Goal: Task Accomplishment & Management: Manage account settings

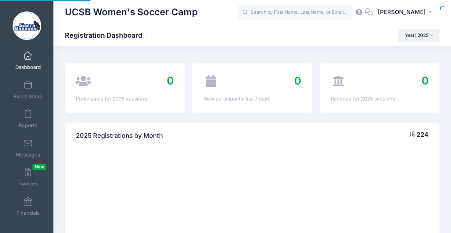
select select
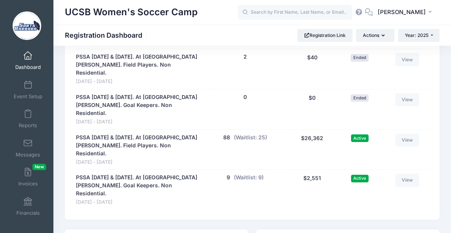
scroll to position [754, 0]
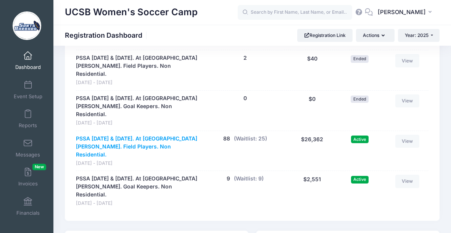
click at [123, 135] on link "PSSA [DATE] & [DATE]. At [GEOGRAPHIC_DATA][PERSON_NAME]. Field Players. Non Res…" at bounding box center [137, 147] width 123 height 24
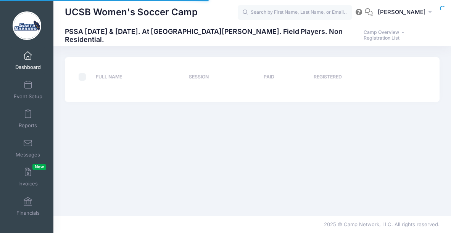
select select "10"
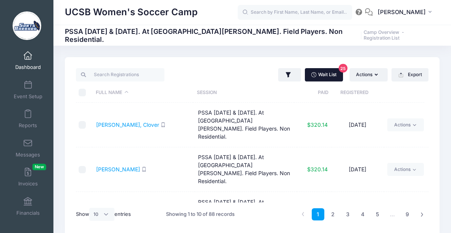
click at [324, 77] on link "Wait List 25" at bounding box center [324, 74] width 38 height 13
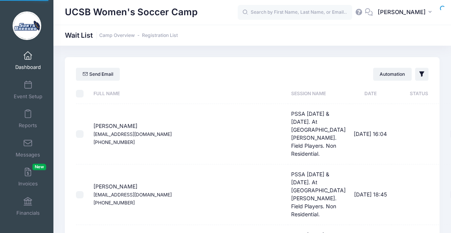
select select "50"
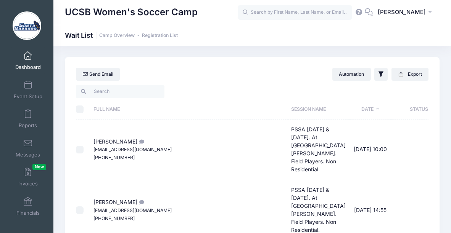
click at [30, 56] on link "Dashboard" at bounding box center [28, 60] width 36 height 27
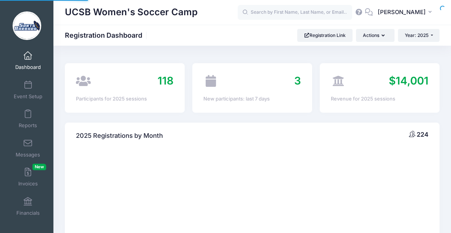
select select
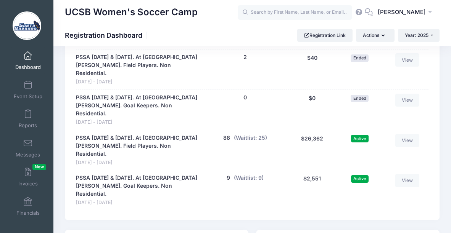
scroll to position [763, 0]
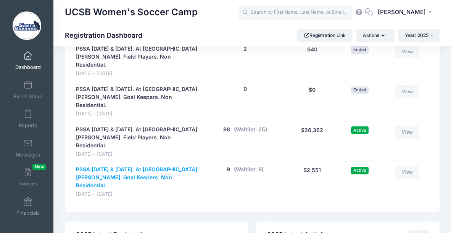
click at [176, 166] on link "PSSA [DATE] & [DATE]. At [GEOGRAPHIC_DATA][PERSON_NAME]. Goal Keepers. Non Resi…" at bounding box center [137, 178] width 123 height 24
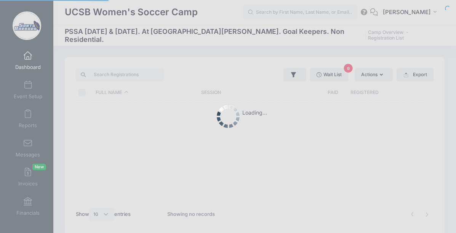
select select "10"
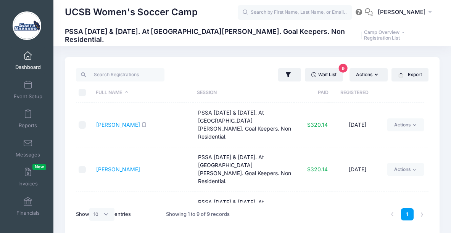
click at [28, 58] on span at bounding box center [28, 56] width 0 height 8
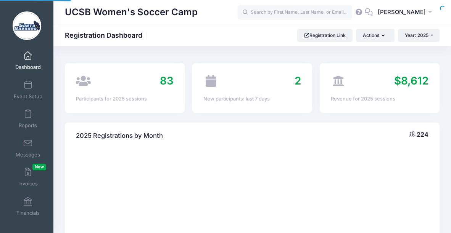
select select
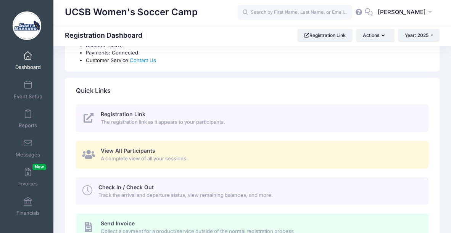
scroll to position [94, 0]
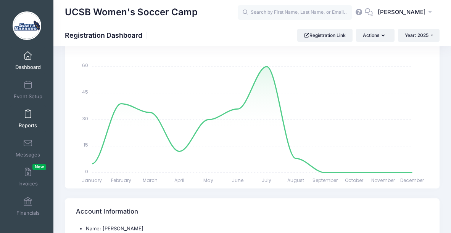
click at [28, 113] on span at bounding box center [28, 114] width 0 height 8
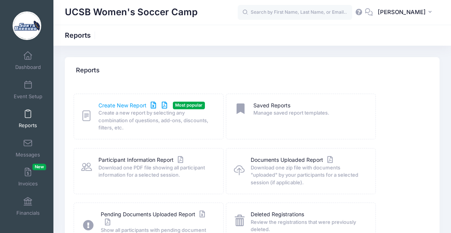
click at [121, 103] on link "Create New Report" at bounding box center [133, 106] width 71 height 8
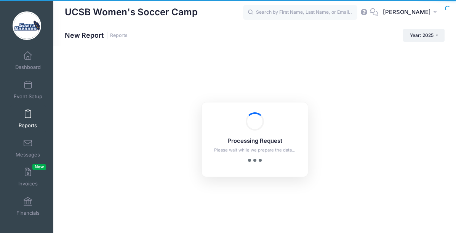
checkbox input "true"
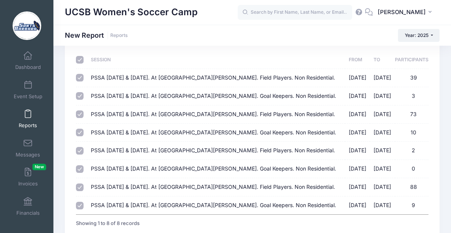
scroll to position [34, 0]
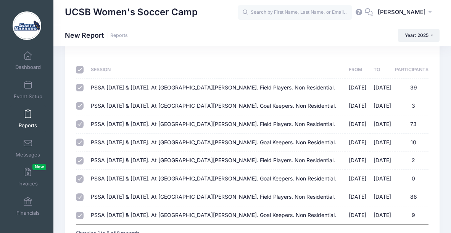
click at [79, 68] on input "checkbox" at bounding box center [80, 70] width 8 height 8
checkbox input "false"
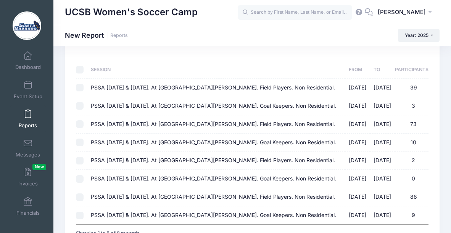
checkbox input "false"
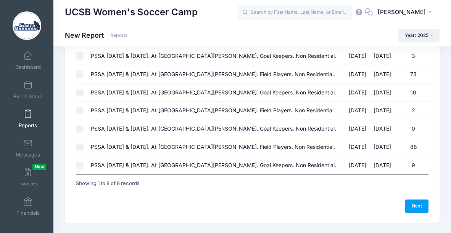
scroll to position [102, 0]
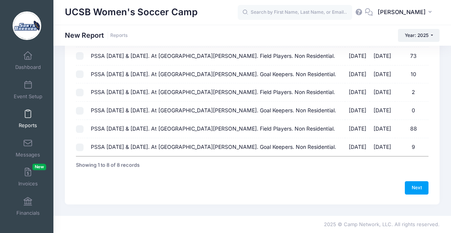
click at [77, 128] on input "PSSA August 16 & 17. At UC Santa Barbara. Field Players. Non Residential. 08/16…" at bounding box center [80, 129] width 8 height 8
checkbox input "true"
click at [417, 191] on link "Next" at bounding box center [416, 187] width 24 height 13
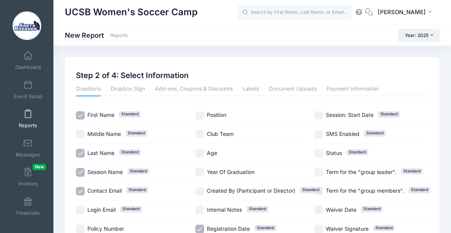
click at [81, 173] on input "Session Name Standard" at bounding box center [80, 172] width 9 height 9
checkbox input "false"
click at [203, 115] on input "Position" at bounding box center [199, 115] width 9 height 9
checkbox input "true"
click at [200, 134] on input "Club Team" at bounding box center [199, 134] width 9 height 9
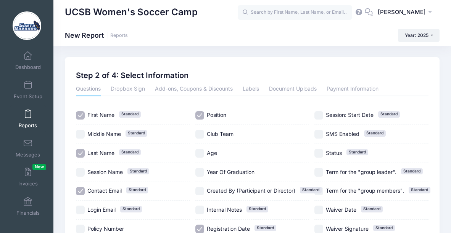
checkbox input "true"
click at [198, 172] on input "Year Of Graduation" at bounding box center [199, 172] width 9 height 9
checkbox input "true"
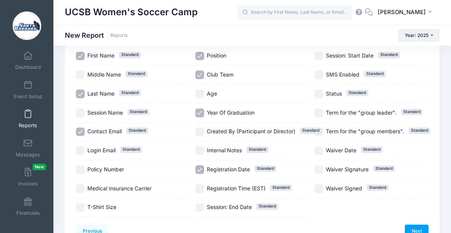
scroll to position [87, 0]
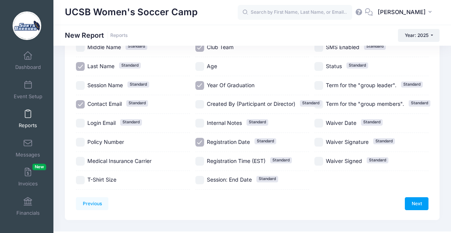
click at [199, 143] on input "Registration Date Standard" at bounding box center [199, 142] width 9 height 9
checkbox input "false"
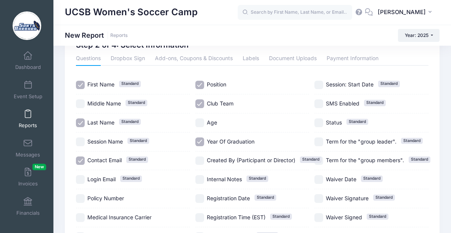
scroll to position [103, 0]
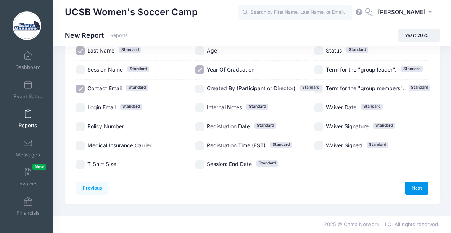
click at [415, 190] on link "Next" at bounding box center [416, 188] width 24 height 13
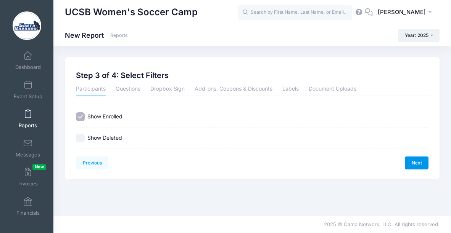
scroll to position [0, 0]
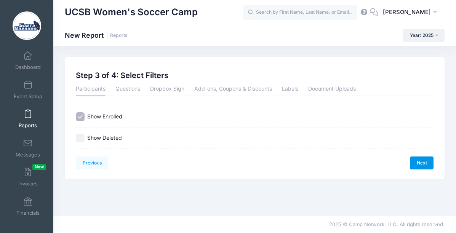
click at [425, 162] on link "Next" at bounding box center [422, 163] width 24 height 13
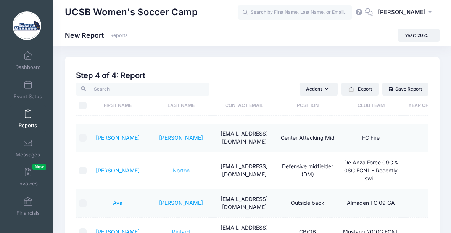
click at [119, 106] on th "First Name" at bounding box center [117, 106] width 63 height 20
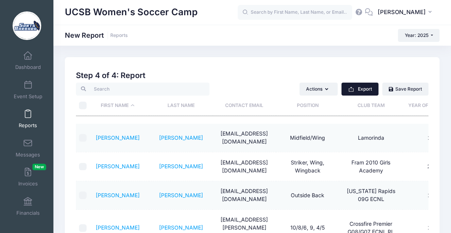
click at [361, 88] on button "Export" at bounding box center [359, 89] width 37 height 13
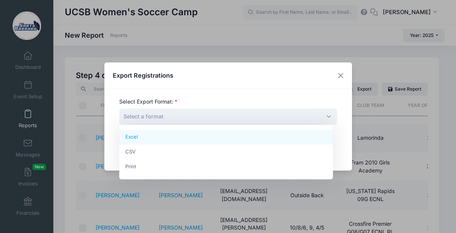
click at [323, 116] on span "Select a format" at bounding box center [228, 117] width 218 height 16
select select "excel"
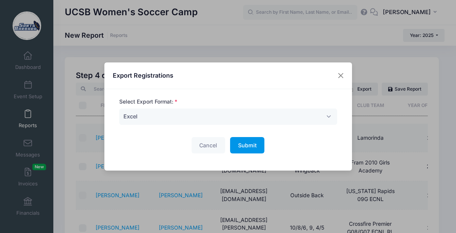
click at [247, 144] on span "Submit" at bounding box center [247, 145] width 19 height 6
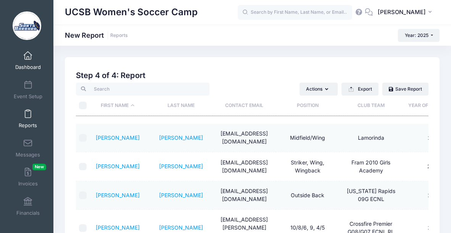
click at [28, 56] on span at bounding box center [28, 56] width 0 height 8
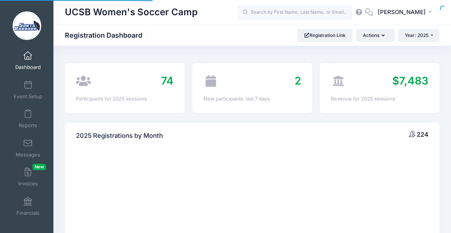
select select
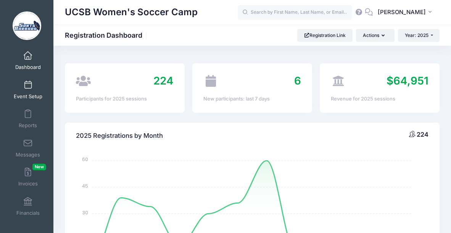
click at [28, 85] on span at bounding box center [28, 85] width 0 height 8
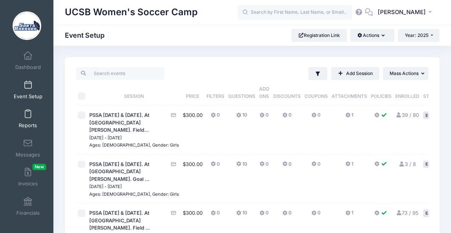
click at [28, 114] on span at bounding box center [28, 114] width 0 height 8
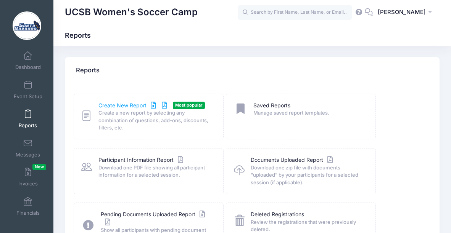
click at [131, 105] on link "Create New Report" at bounding box center [133, 106] width 71 height 8
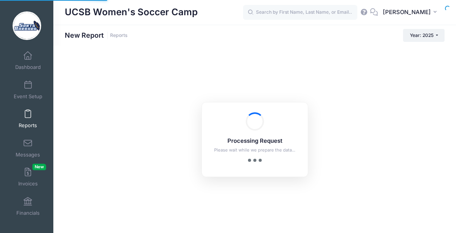
checkbox input "true"
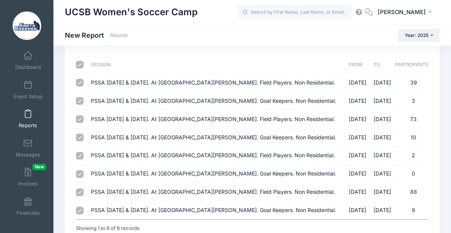
scroll to position [40, 0]
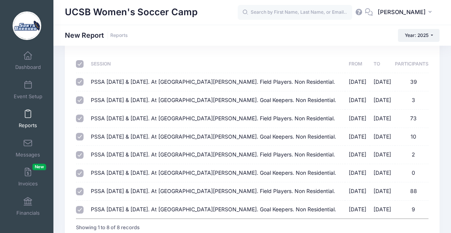
click at [79, 64] on input "checkbox" at bounding box center [80, 64] width 8 height 8
checkbox input "false"
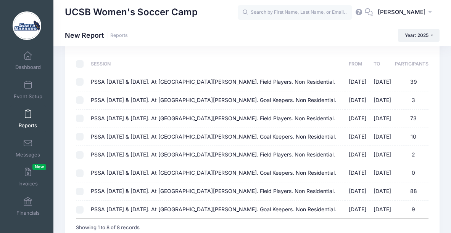
checkbox input "false"
click at [79, 209] on input "PSSA August 16 & 17. At UC Santa Barbara. Goal Keepers. Non Residential. 08/16/…" at bounding box center [80, 210] width 8 height 8
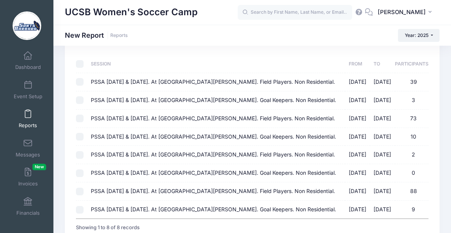
checkbox input "true"
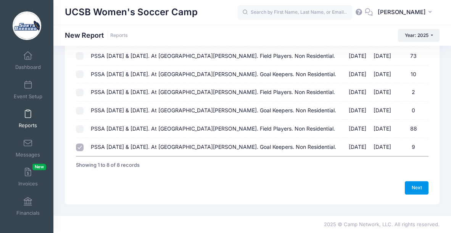
click at [419, 188] on link "Next" at bounding box center [416, 187] width 24 height 13
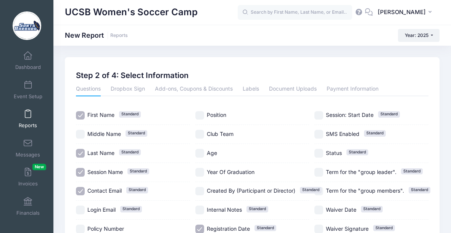
click at [80, 171] on input "Session Name Standard" at bounding box center [80, 172] width 9 height 9
checkbox input "false"
click at [198, 115] on input "Position" at bounding box center [199, 115] width 9 height 9
checkbox input "true"
click at [200, 131] on input "Club Team" at bounding box center [199, 134] width 9 height 9
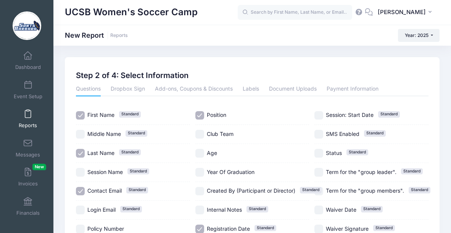
checkbox input "true"
click at [200, 172] on input "Year Of Graduation" at bounding box center [199, 172] width 9 height 9
checkbox input "true"
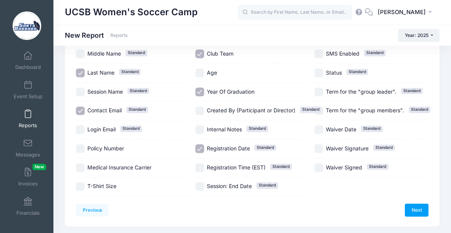
scroll to position [95, 0]
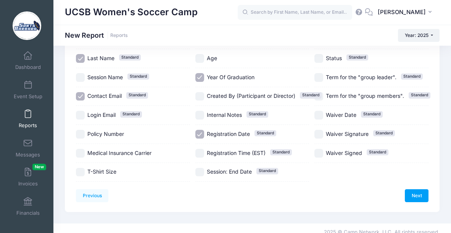
click at [199, 132] on input "Registration Date Standard" at bounding box center [199, 134] width 9 height 9
checkbox input "false"
click at [415, 199] on link "Next" at bounding box center [416, 195] width 24 height 13
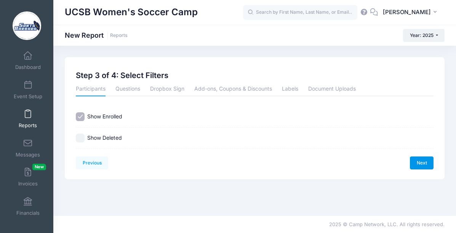
click at [422, 163] on link "Next" at bounding box center [422, 163] width 24 height 13
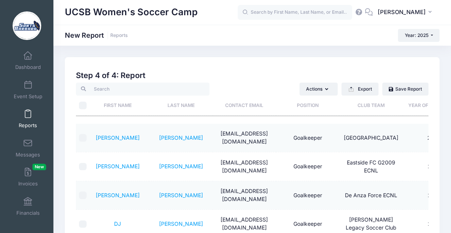
click at [122, 105] on th "First Name" at bounding box center [117, 106] width 63 height 20
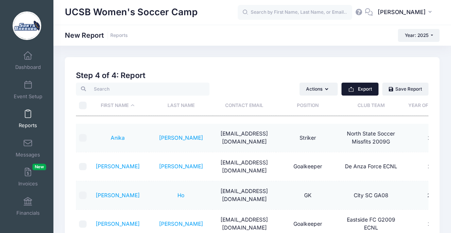
click at [359, 87] on button "Export" at bounding box center [359, 89] width 37 height 13
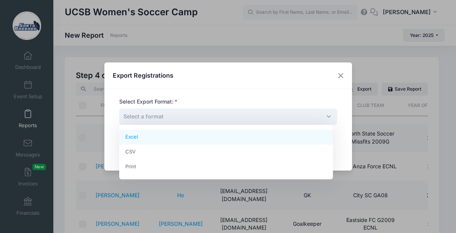
click at [327, 115] on span "Select a format" at bounding box center [228, 117] width 218 height 16
select select "excel"
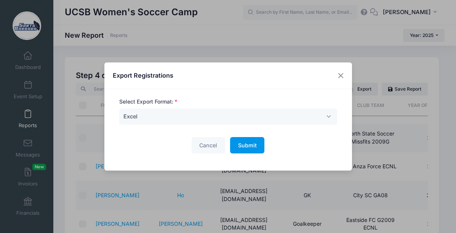
click at [239, 146] on span "Submit" at bounding box center [247, 145] width 19 height 6
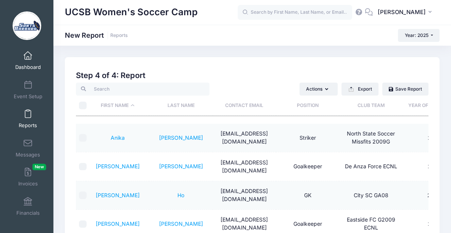
click at [28, 57] on span at bounding box center [28, 56] width 0 height 8
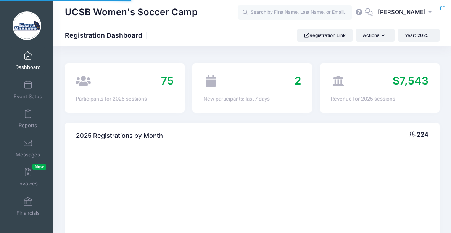
select select
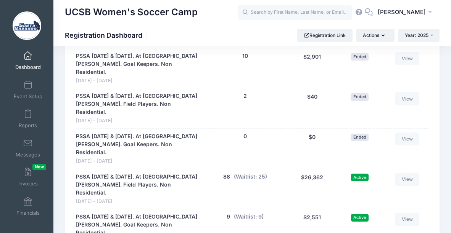
scroll to position [687, 0]
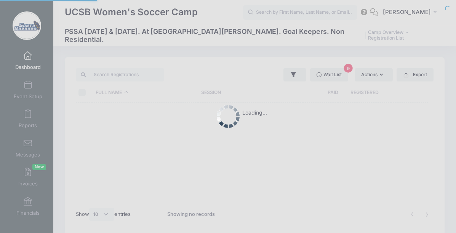
select select "10"
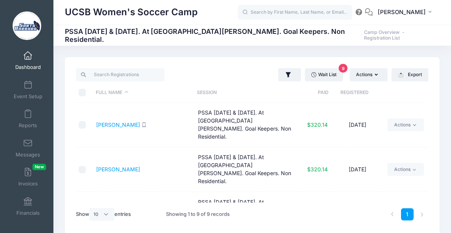
click at [28, 56] on span at bounding box center [28, 56] width 0 height 8
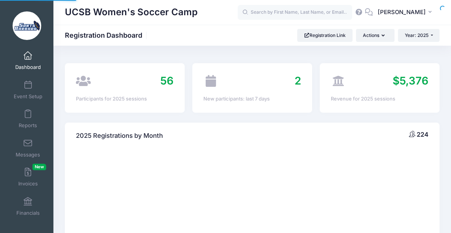
select select
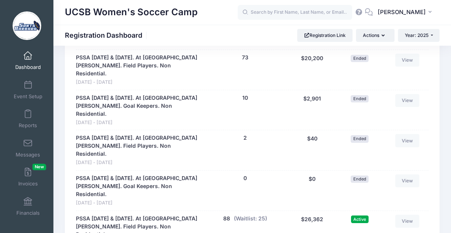
scroll to position [677, 0]
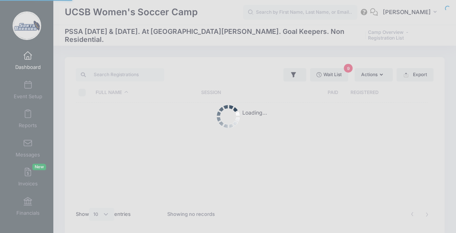
select select "10"
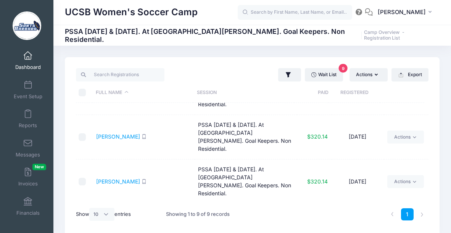
scroll to position [123, 0]
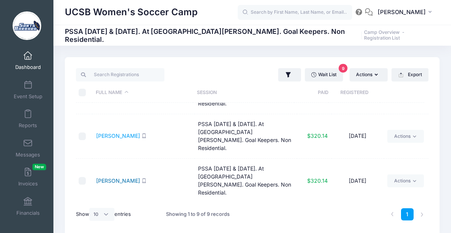
click at [120, 178] on link "Namihas, Anika" at bounding box center [118, 181] width 44 height 6
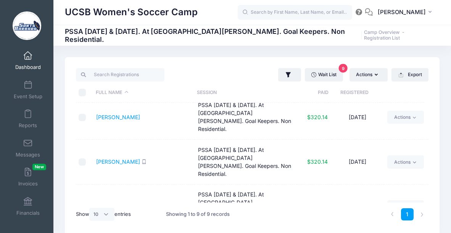
scroll to position [0, 0]
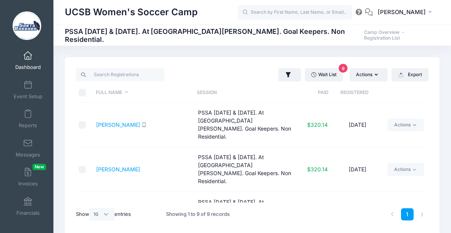
click at [28, 57] on span at bounding box center [28, 56] width 0 height 8
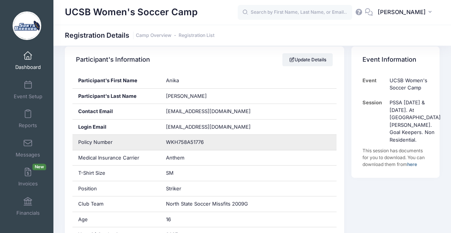
scroll to position [140, 0]
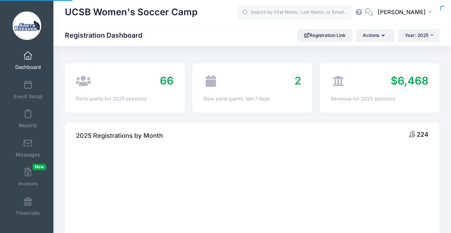
select select
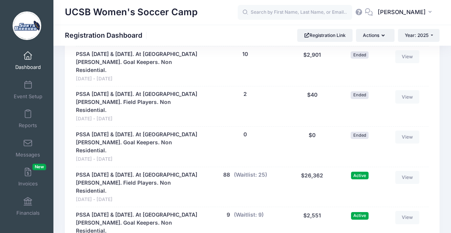
scroll to position [718, 0]
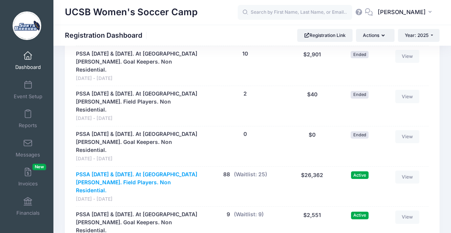
click at [139, 171] on link "PSSA [DATE] & [DATE]. At [GEOGRAPHIC_DATA][PERSON_NAME]. Field Players. Non Res…" at bounding box center [137, 183] width 123 height 24
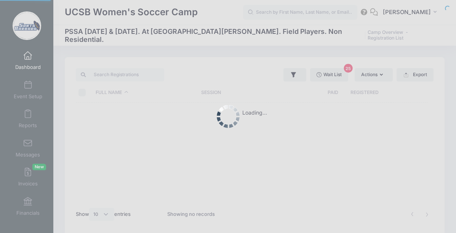
select select "10"
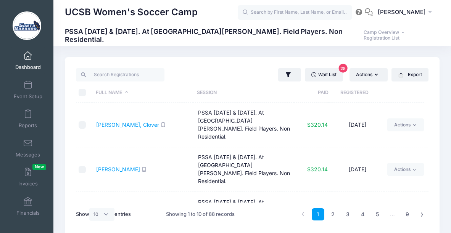
click at [126, 93] on th "Full Name" at bounding box center [142, 93] width 101 height 20
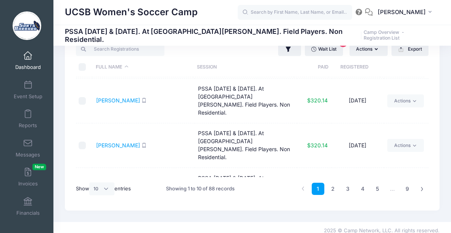
scroll to position [29, 0]
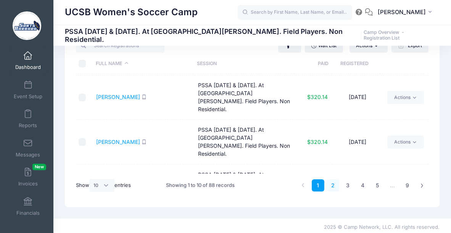
click at [333, 186] on link "2" at bounding box center [332, 186] width 13 height 13
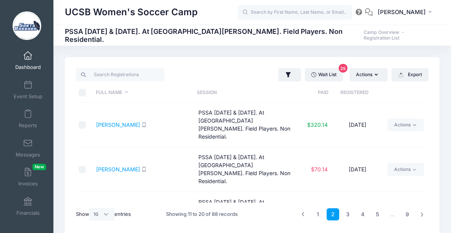
scroll to position [0, 0]
click at [350, 214] on link "3" at bounding box center [347, 214] width 13 height 13
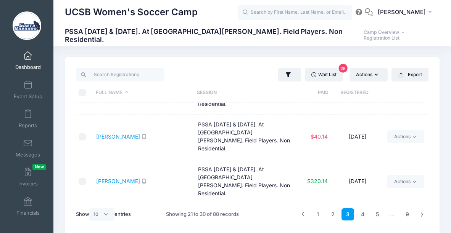
scroll to position [42, 0]
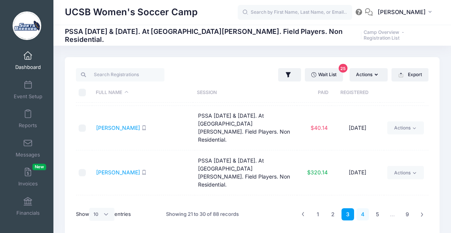
click at [361, 214] on link "4" at bounding box center [362, 214] width 13 height 13
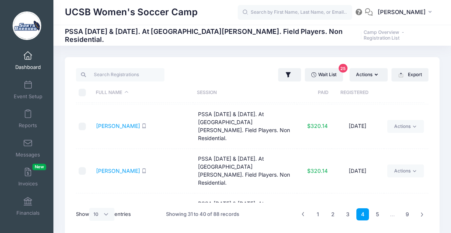
scroll to position [32, 0]
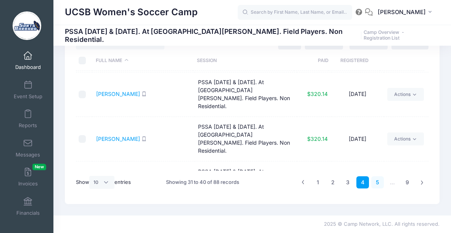
click at [377, 182] on link "5" at bounding box center [377, 182] width 13 height 13
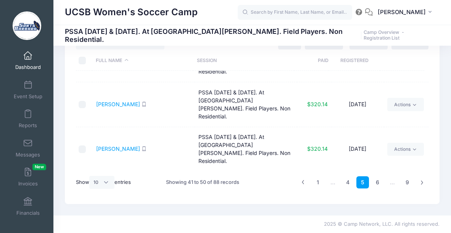
scroll to position [0, 0]
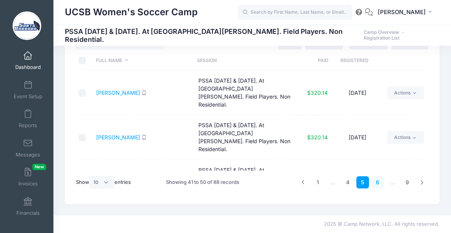
click at [379, 184] on link "6" at bounding box center [377, 182] width 13 height 13
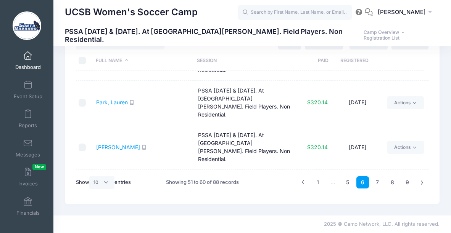
scroll to position [267, 0]
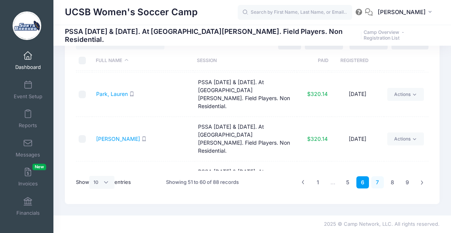
click at [378, 184] on link "7" at bounding box center [377, 182] width 13 height 13
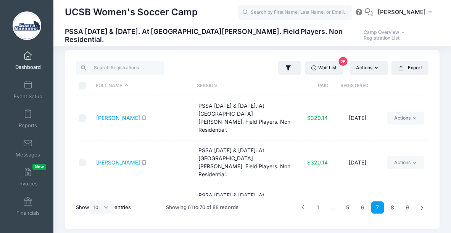
scroll to position [0, 0]
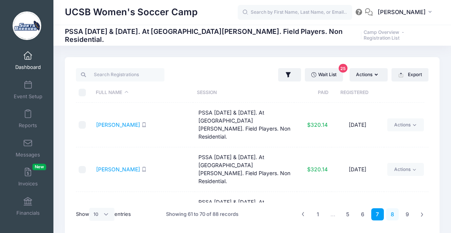
click at [393, 215] on link "8" at bounding box center [392, 214] width 13 height 13
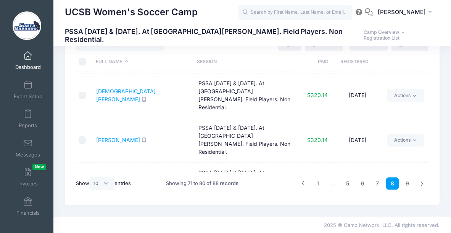
scroll to position [32, 0]
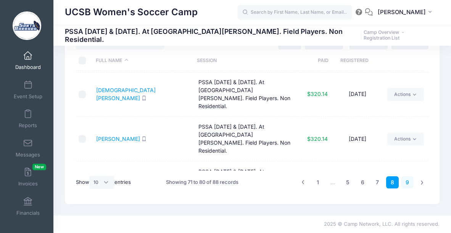
click at [407, 181] on link "9" at bounding box center [407, 182] width 13 height 13
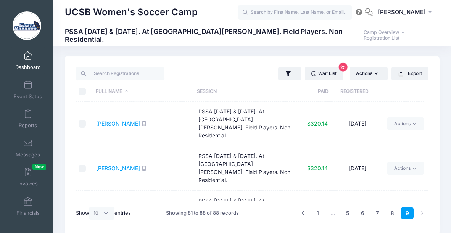
scroll to position [0, 0]
